Goal: Task Accomplishment & Management: Use online tool/utility

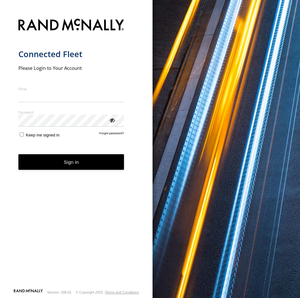
type input "**********"
click at [101, 173] on form "**********" at bounding box center [76, 152] width 116 height 274
click at [106, 164] on button "Sign in" at bounding box center [71, 162] width 106 height 16
